Goal: Information Seeking & Learning: Understand process/instructions

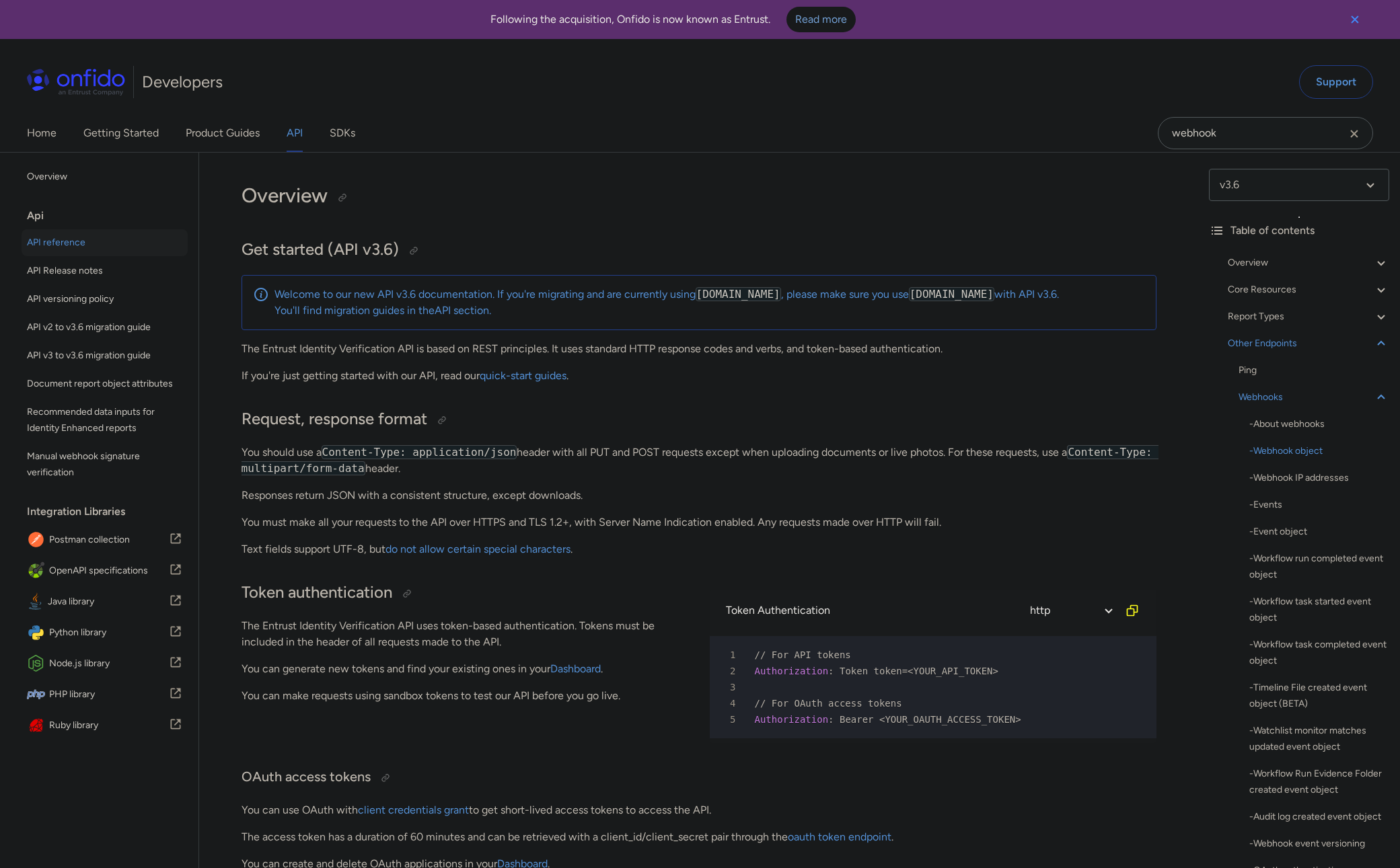
select select "http"
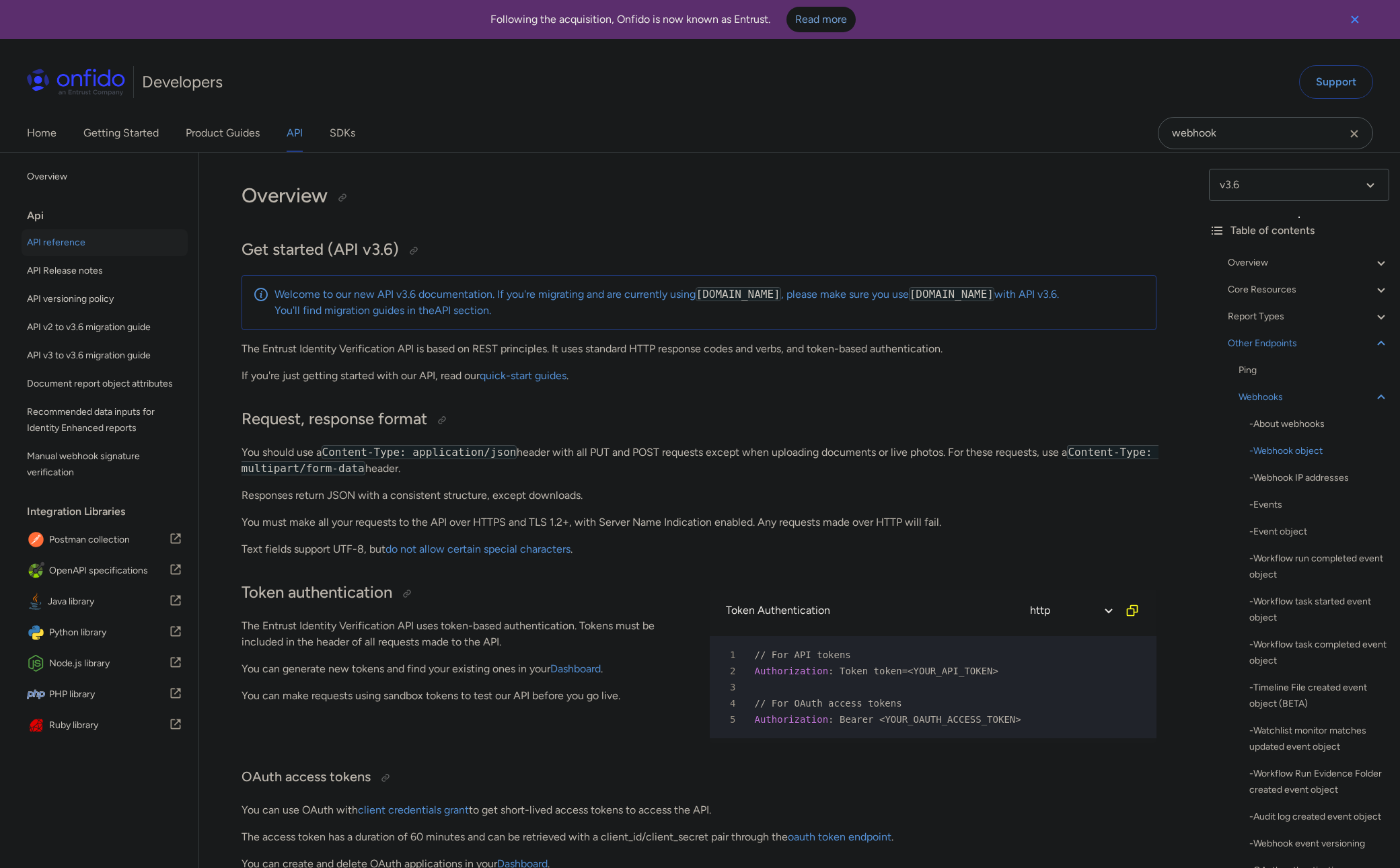
select select "http"
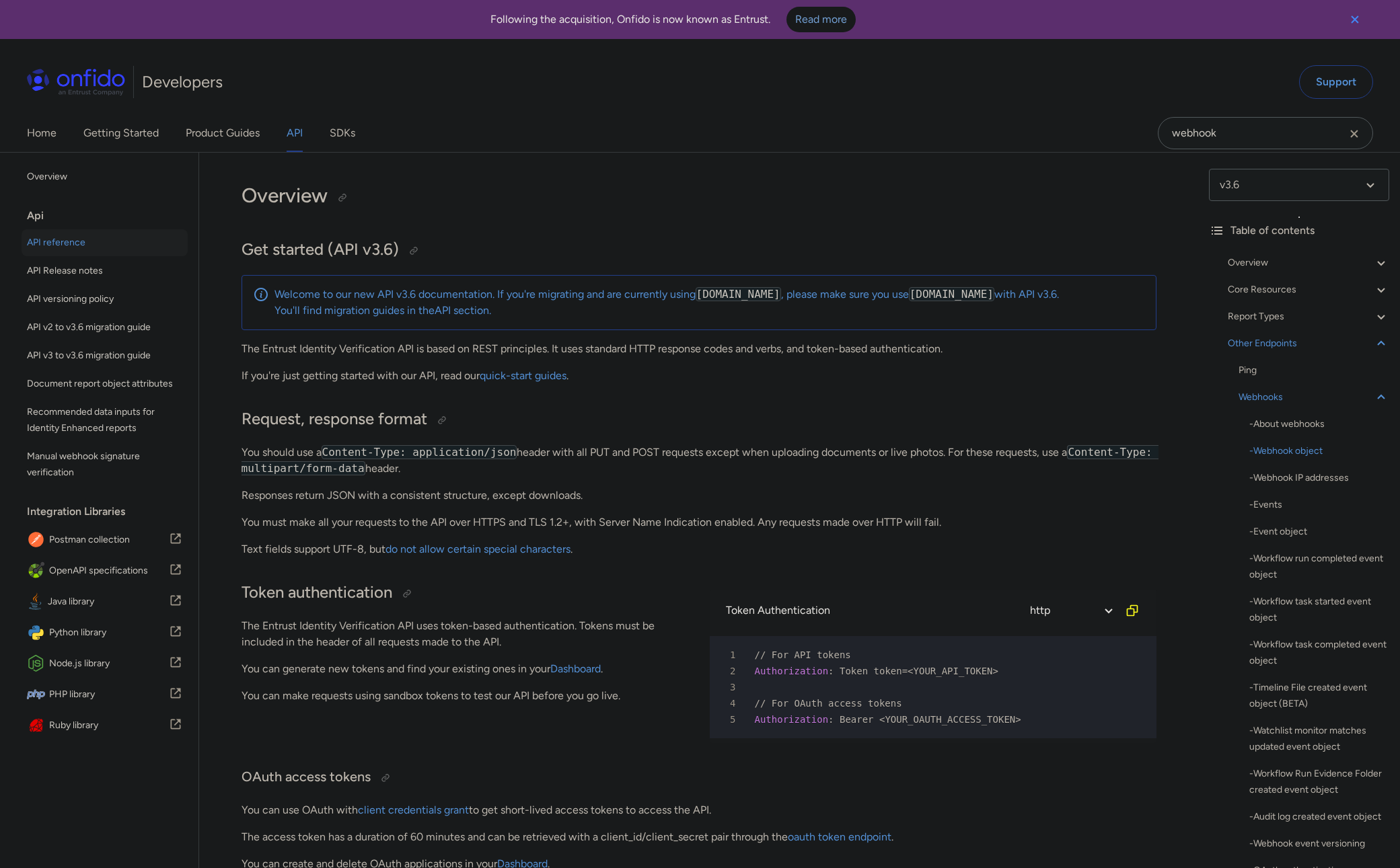
select select "http"
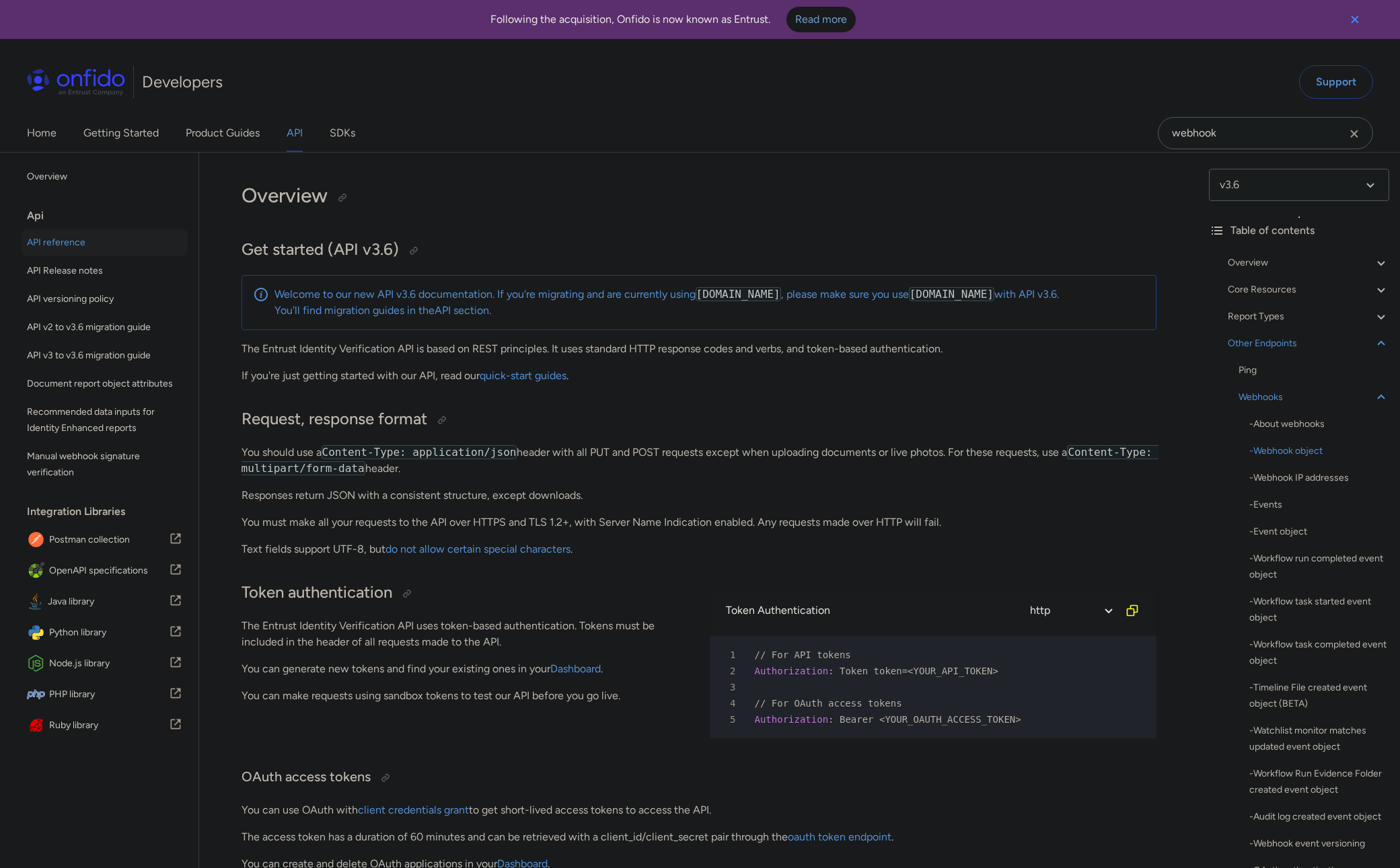
select select "http"
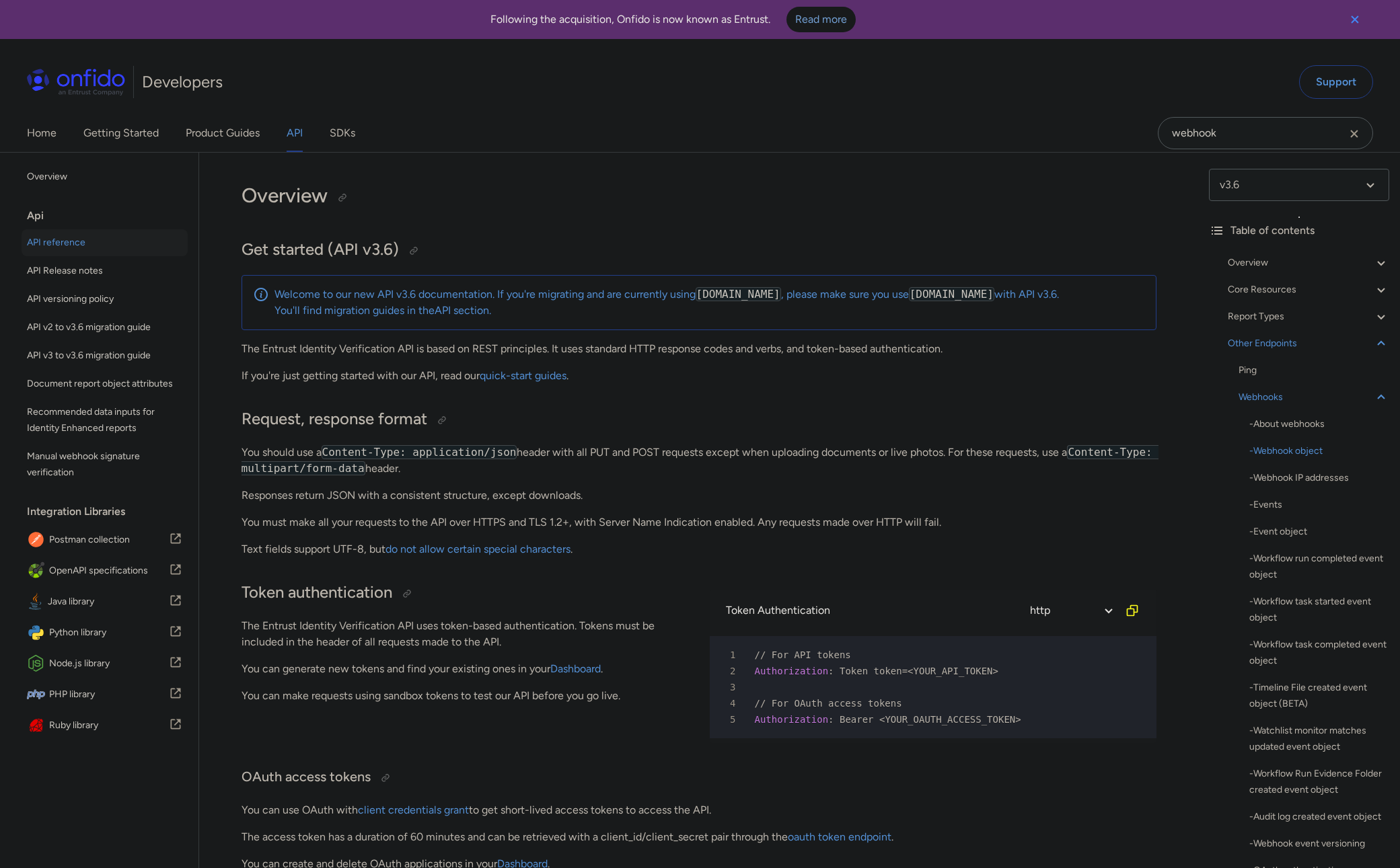
select select "http"
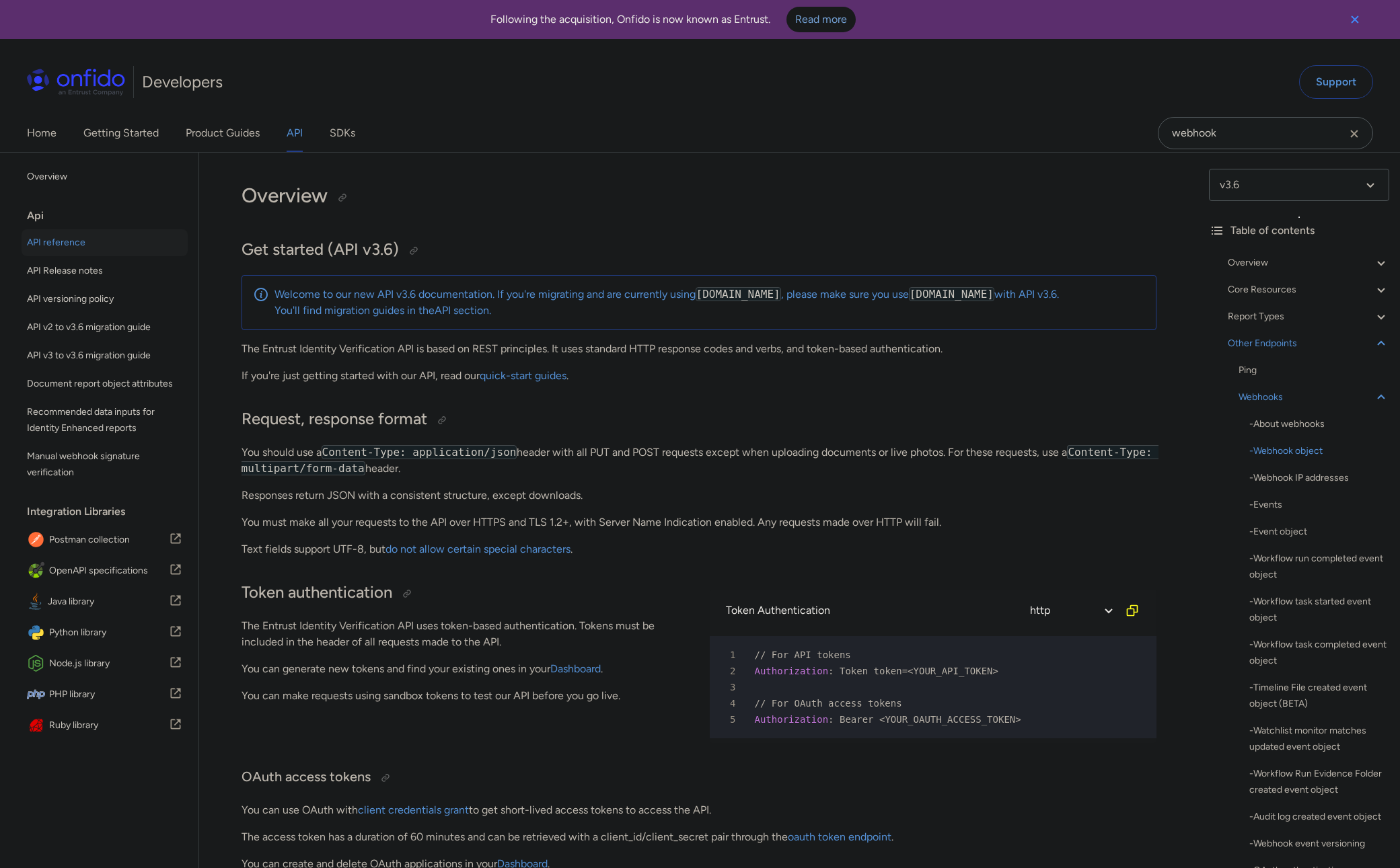
select select "http"
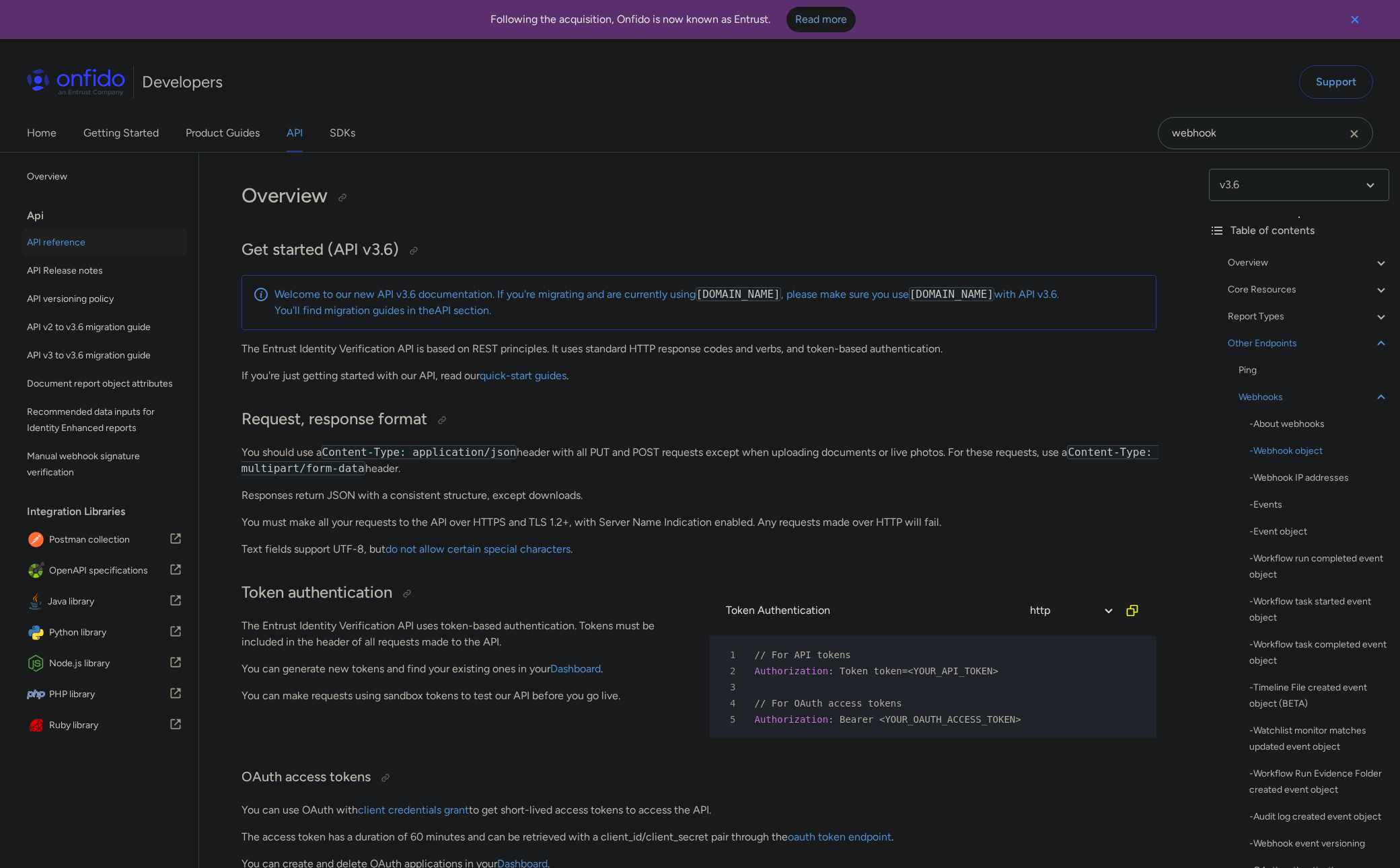
select select "http"
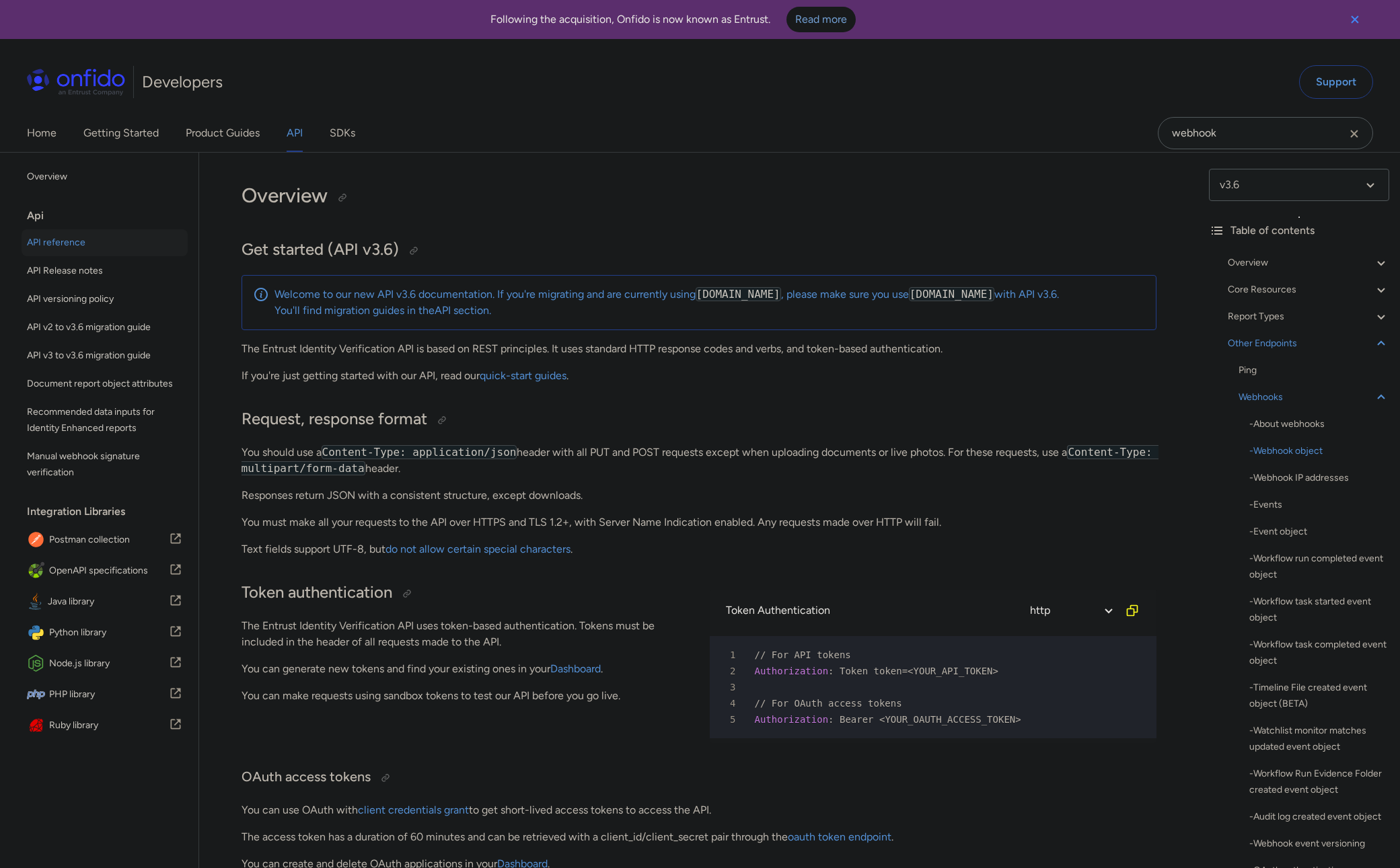
select select "http"
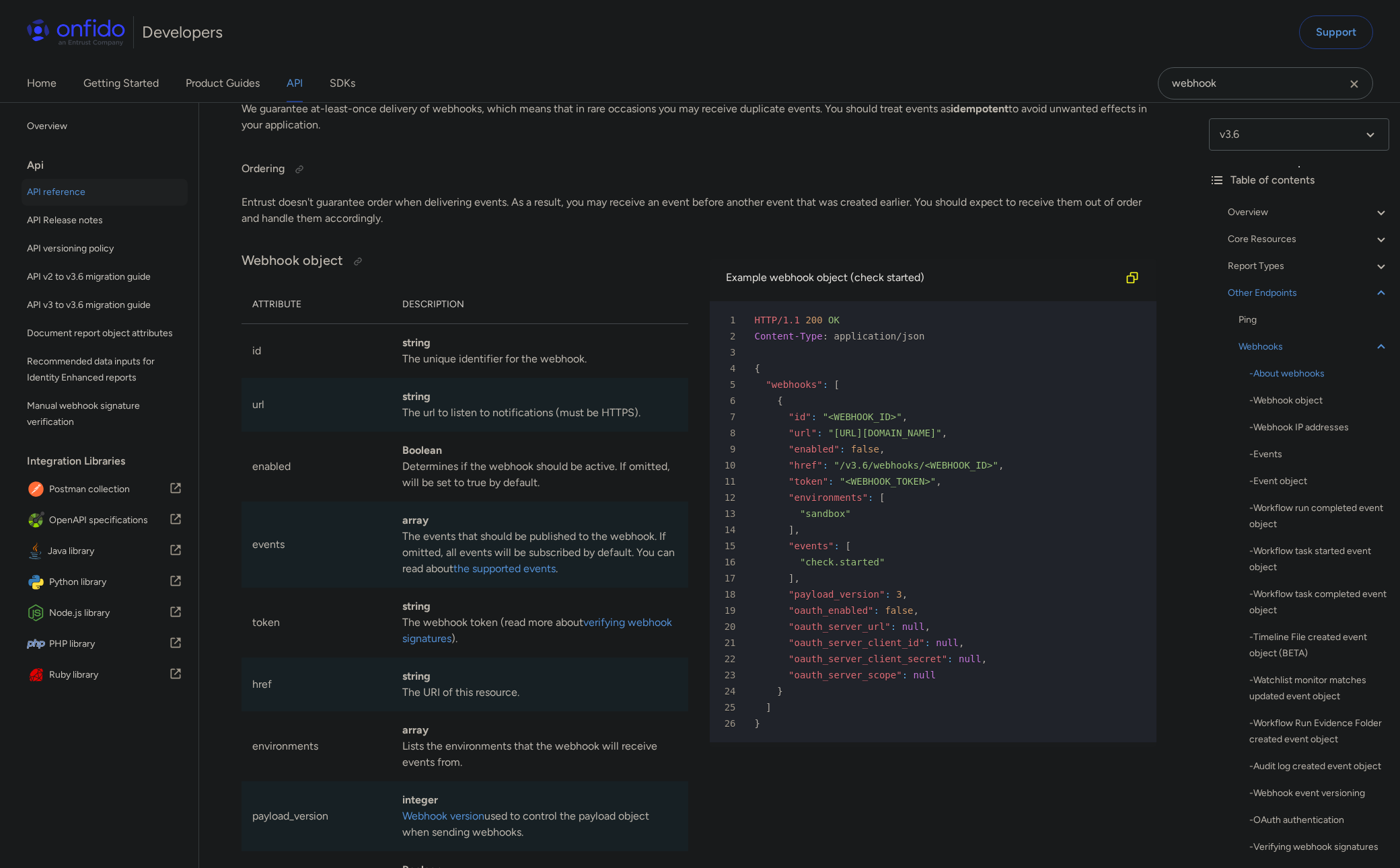
scroll to position [97327, 0]
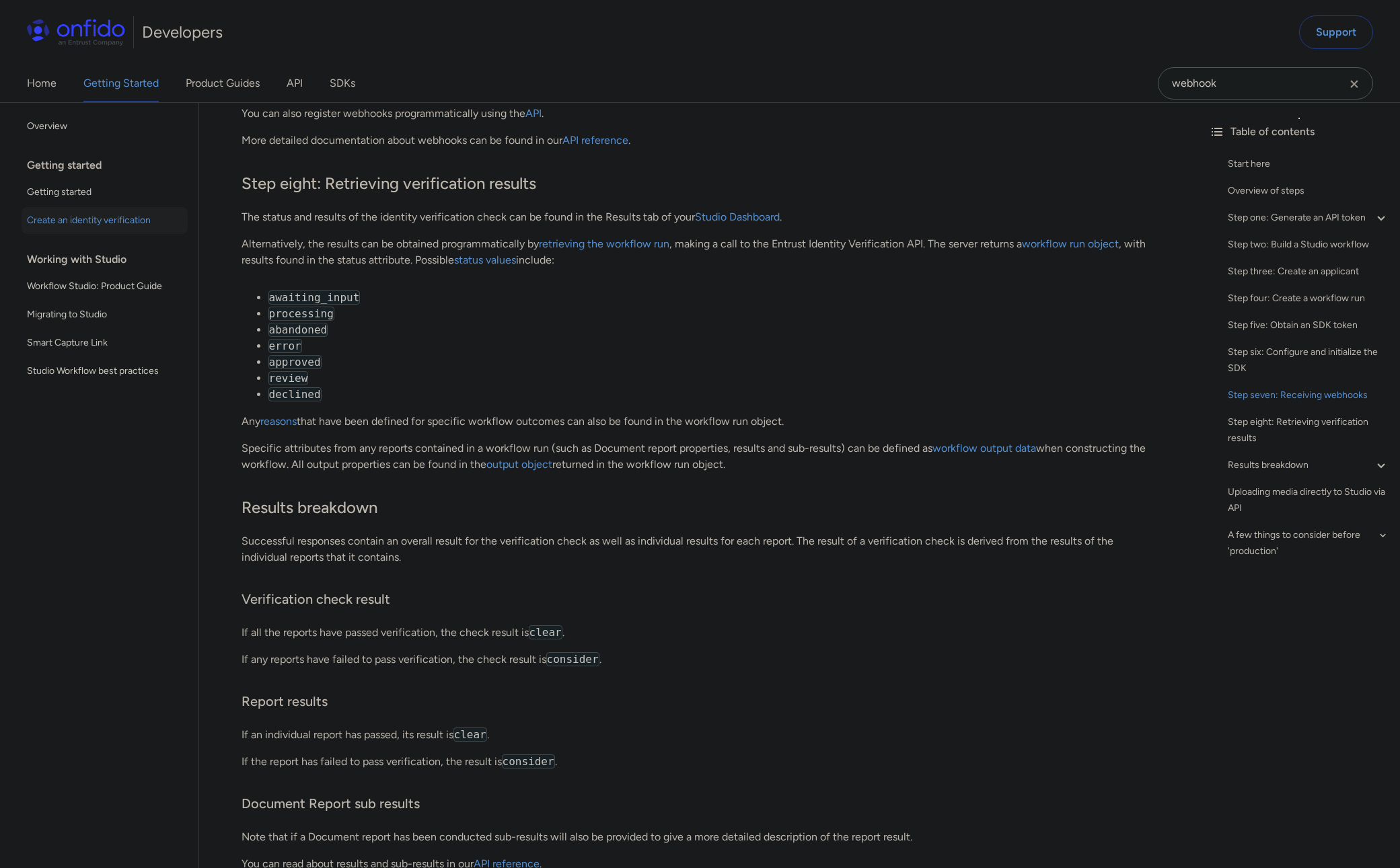
scroll to position [4887, 0]
click at [544, 184] on div at bounding box center [550, 182] width 21 height 21
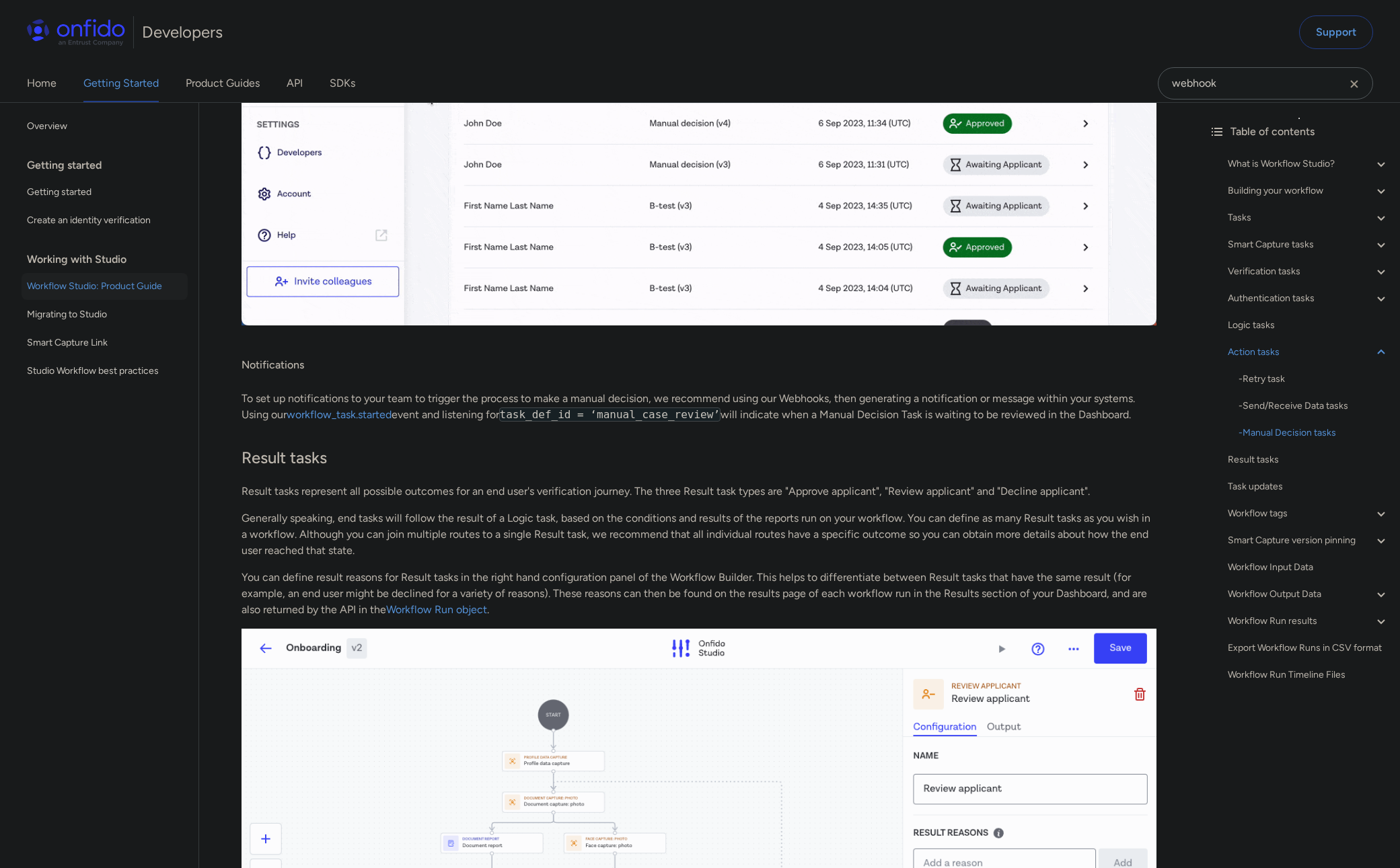
scroll to position [26475, 0]
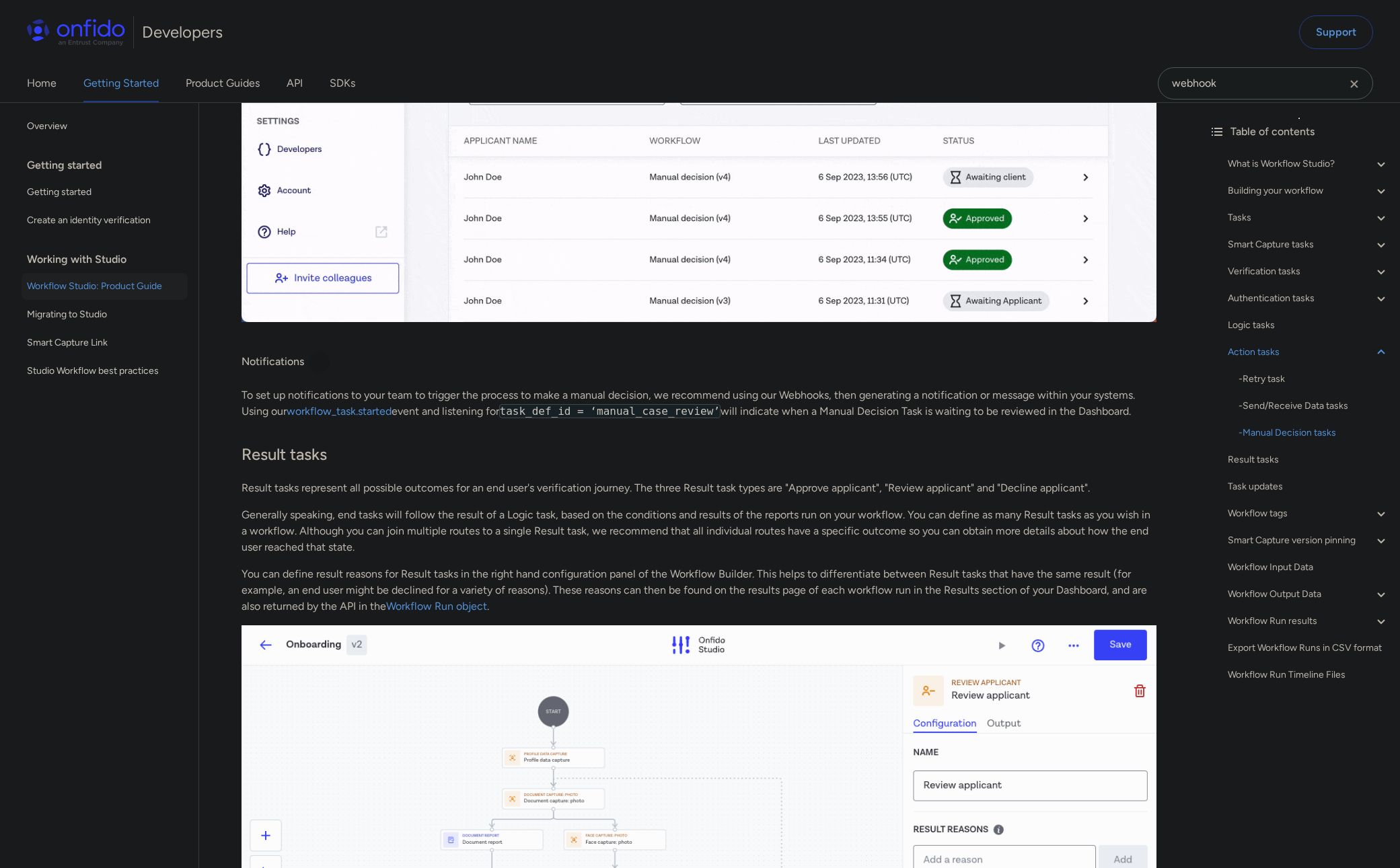
click at [321, 368] on div at bounding box center [319, 363] width 11 height 11
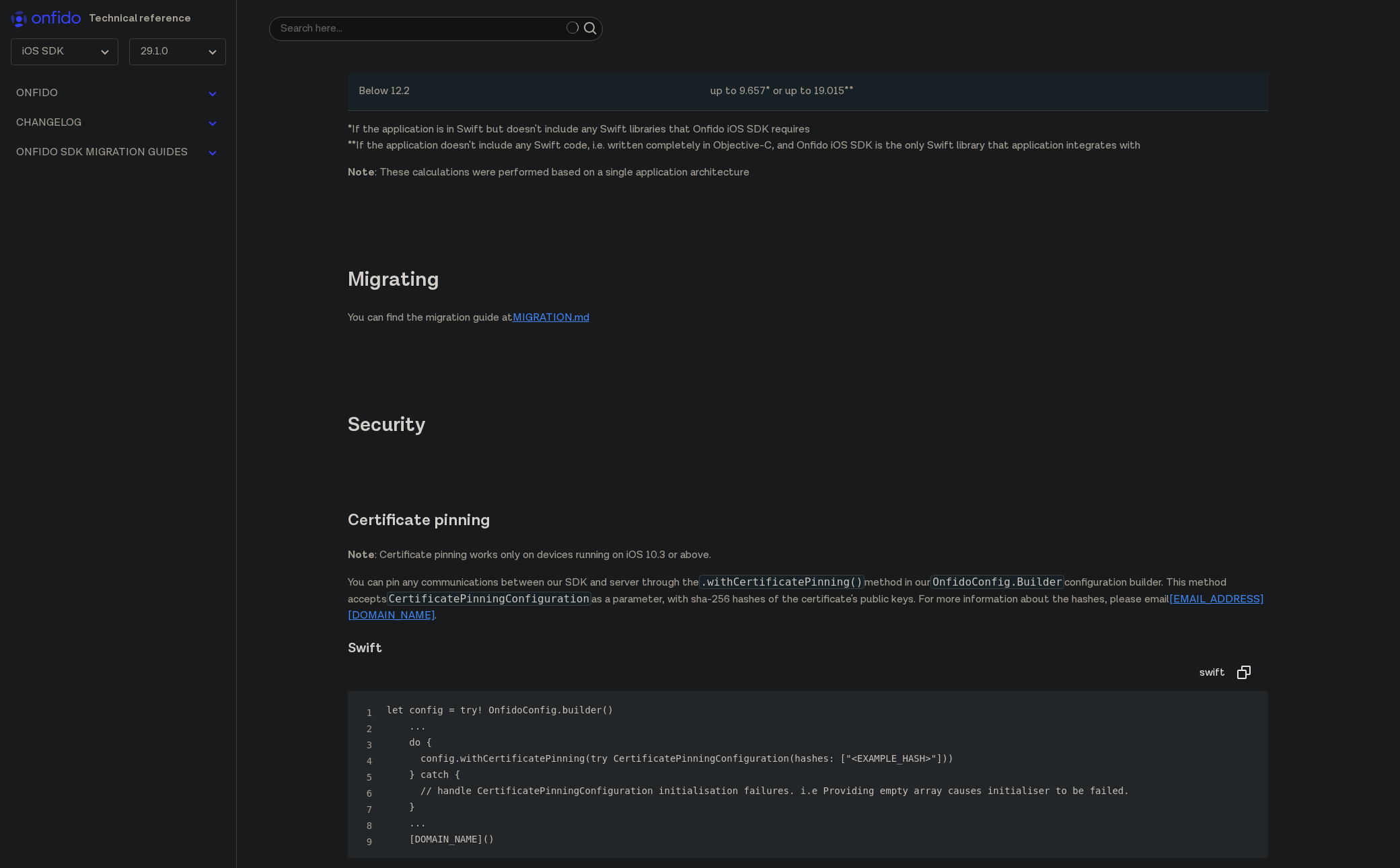
scroll to position [26924, 0]
